Goal: Task Accomplishment & Management: Manage account settings

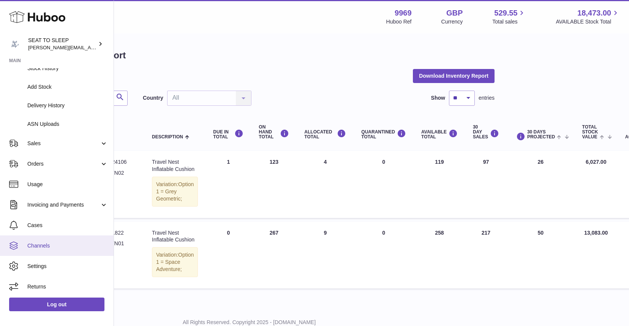
scroll to position [89, 0]
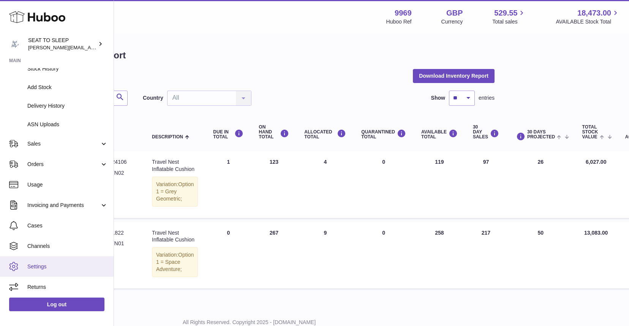
click at [41, 263] on span "Settings" at bounding box center [67, 266] width 80 height 7
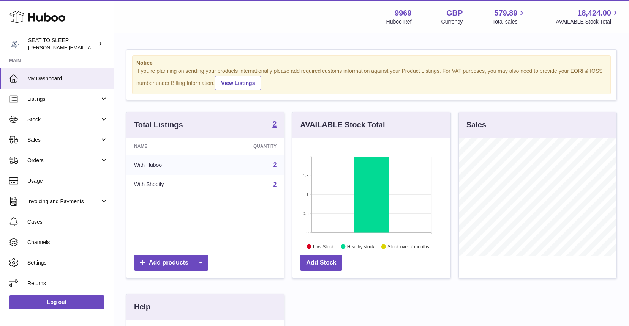
scroll to position [118, 158]
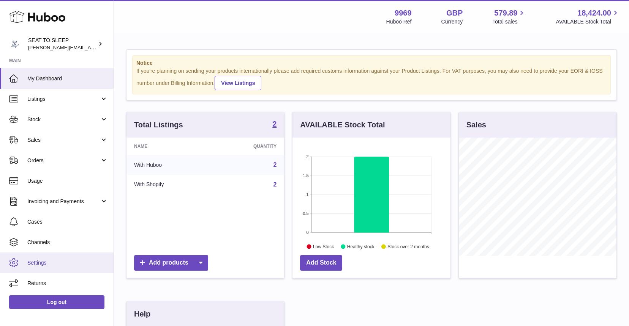
click at [42, 261] on span "Settings" at bounding box center [67, 263] width 80 height 7
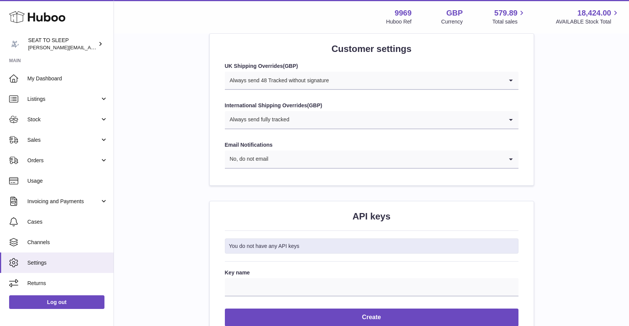
scroll to position [755, 0]
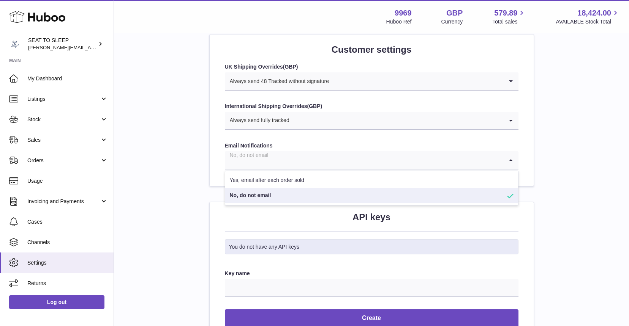
click at [314, 153] on input "Search for option" at bounding box center [364, 159] width 278 height 17
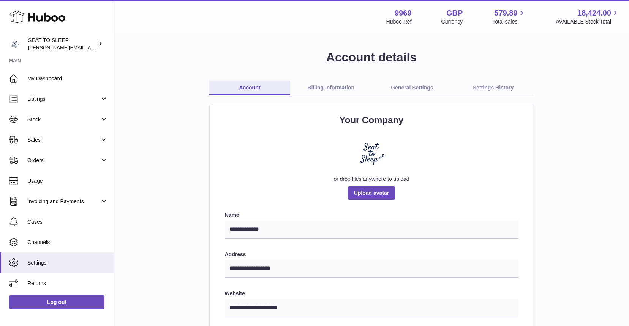
scroll to position [0, 0]
click at [403, 84] on link "General Settings" at bounding box center [411, 88] width 81 height 14
